Goal: Navigation & Orientation: Understand site structure

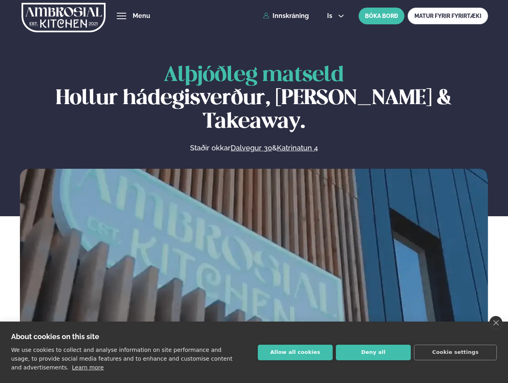
click at [496, 322] on link "close" at bounding box center [495, 323] width 13 height 14
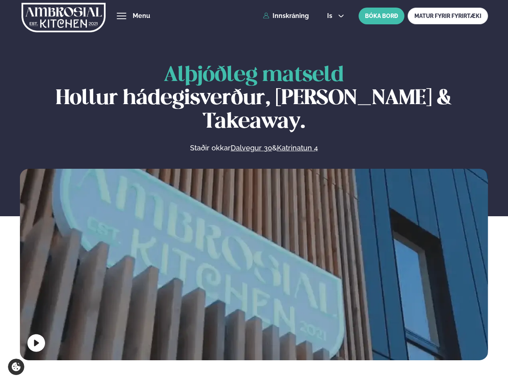
click at [122, 16] on span "hamburger" at bounding box center [121, 15] width 7 height 7
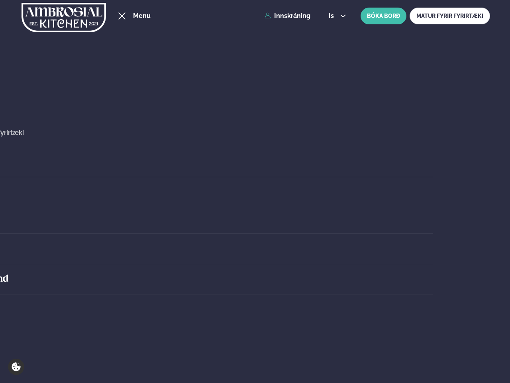
click at [335, 16] on span "is" at bounding box center [333, 16] width 8 height 6
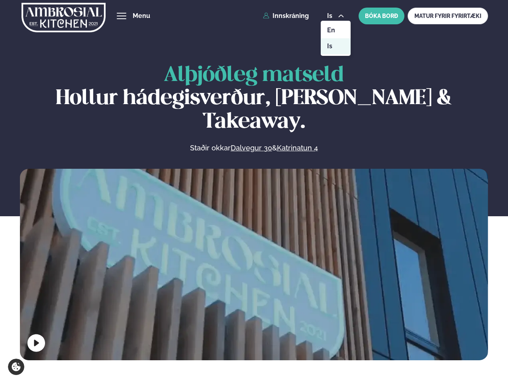
click at [254, 262] on video at bounding box center [254, 286] width 468 height 234
